Goal: Transaction & Acquisition: Purchase product/service

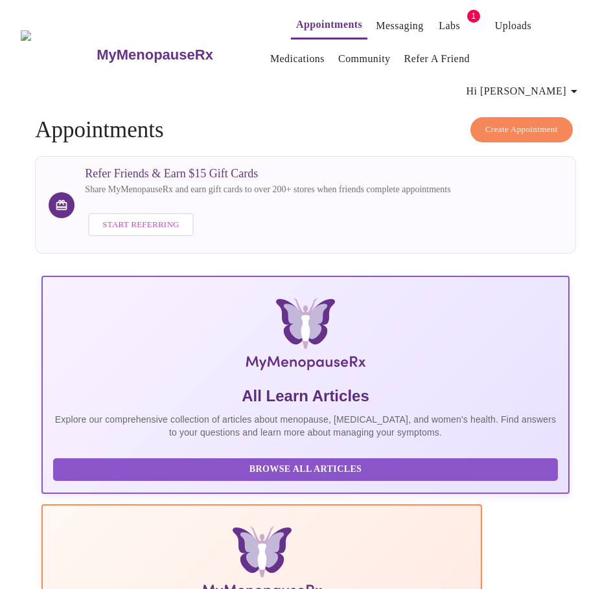
click at [438, 21] on link "Labs" at bounding box center [448, 26] width 21 height 18
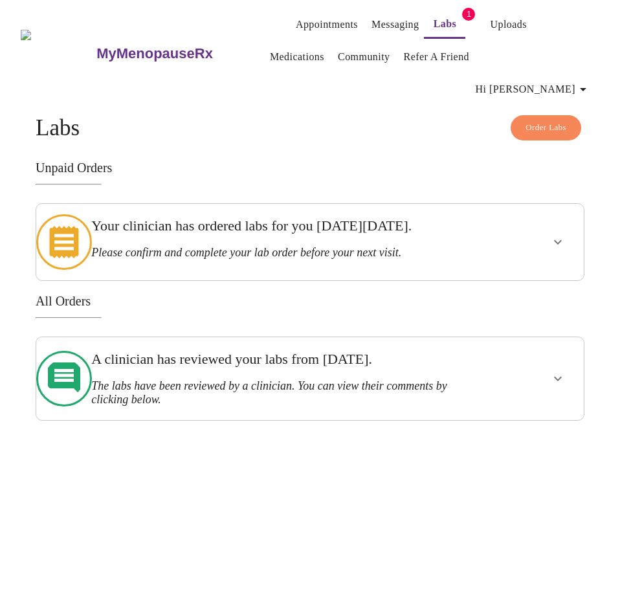
click at [563, 234] on icon "show more" at bounding box center [558, 242] width 16 height 16
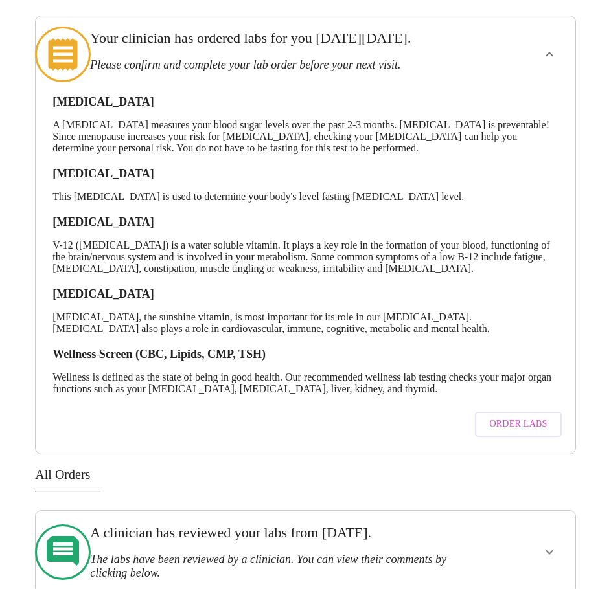
scroll to position [194, 0]
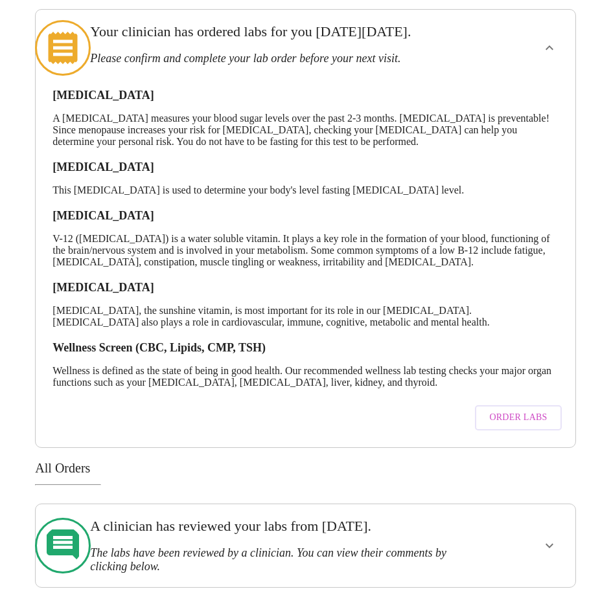
click at [591, 333] on div "Order Labs Labs Unpaid Orders Your clinician has ordered labs for you [DATE][DA…" at bounding box center [305, 254] width 600 height 667
click at [503, 410] on span "Order Labs" at bounding box center [518, 418] width 58 height 16
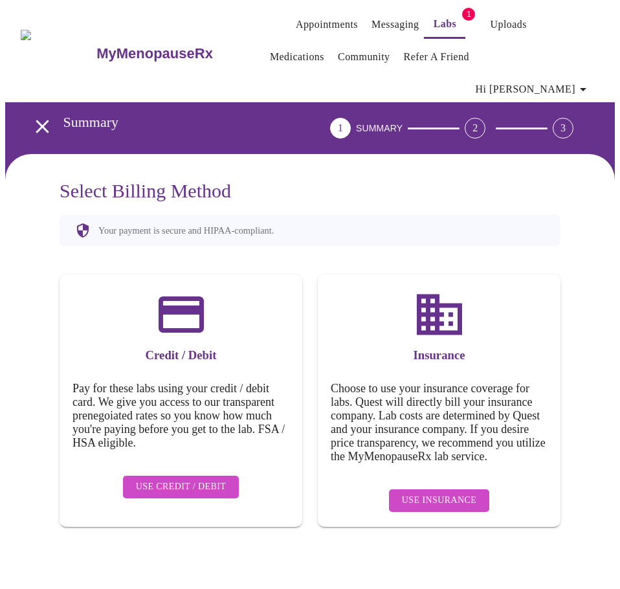
click at [453, 493] on span "Use Insurance" at bounding box center [439, 501] width 74 height 16
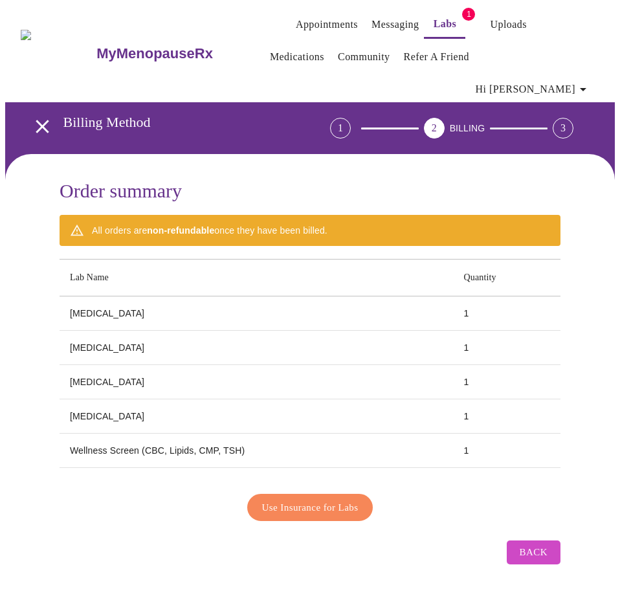
click at [341, 499] on span "Use Insurance for Labs" at bounding box center [310, 507] width 96 height 17
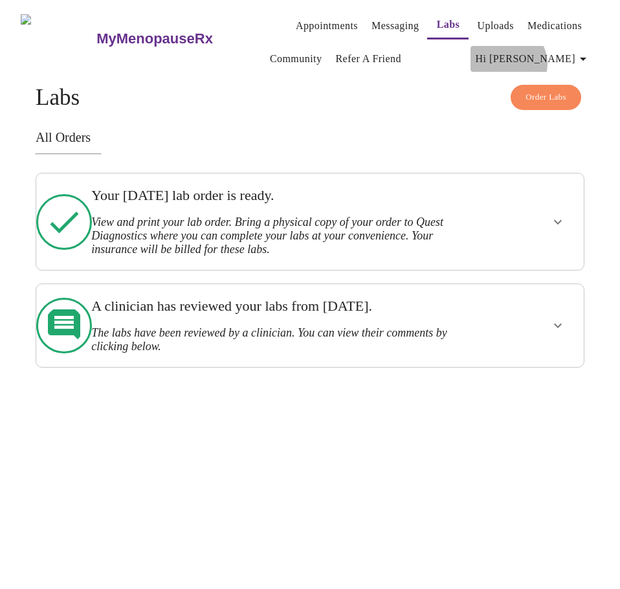
click at [567, 58] on span "Hi [PERSON_NAME]" at bounding box center [533, 59] width 115 height 18
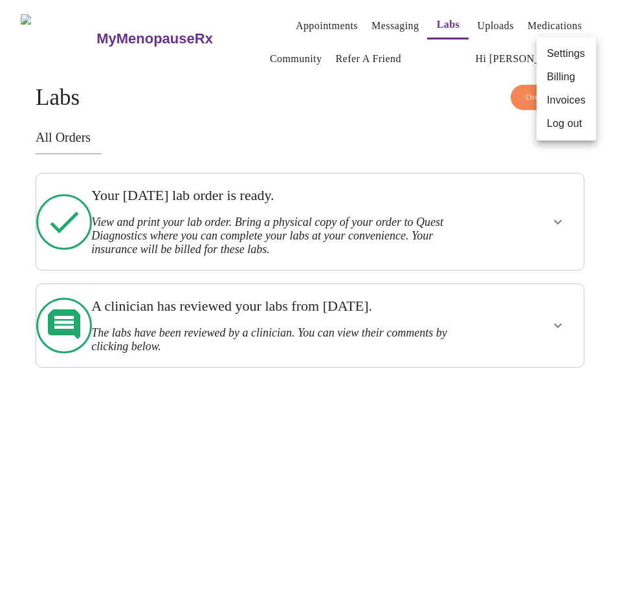
click at [556, 127] on li "Log out" at bounding box center [567, 123] width 60 height 23
